Goal: Information Seeking & Learning: Compare options

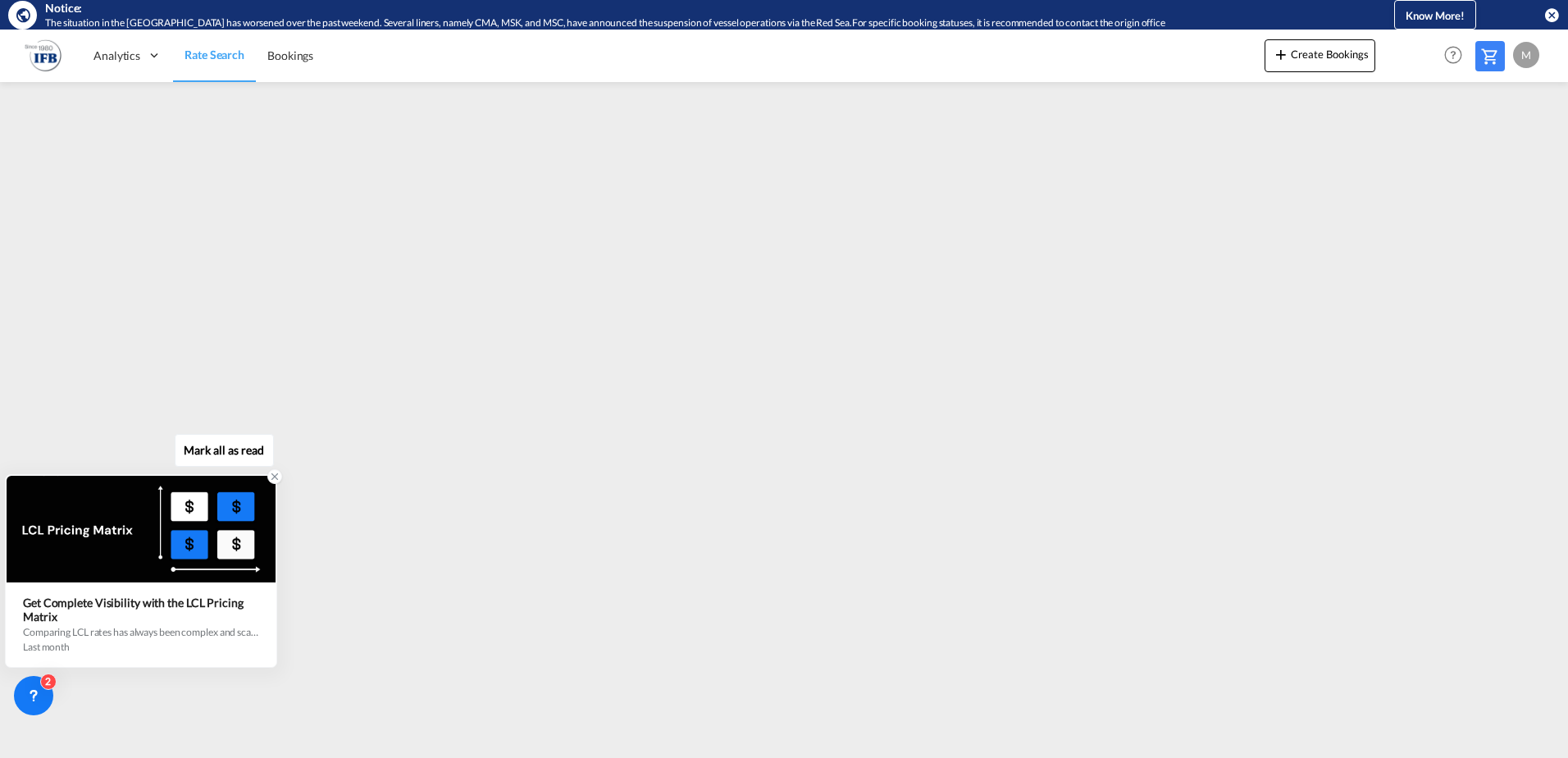
click at [271, 476] on icon at bounding box center [275, 476] width 12 height 12
